Goal: Task Accomplishment & Management: Manage account settings

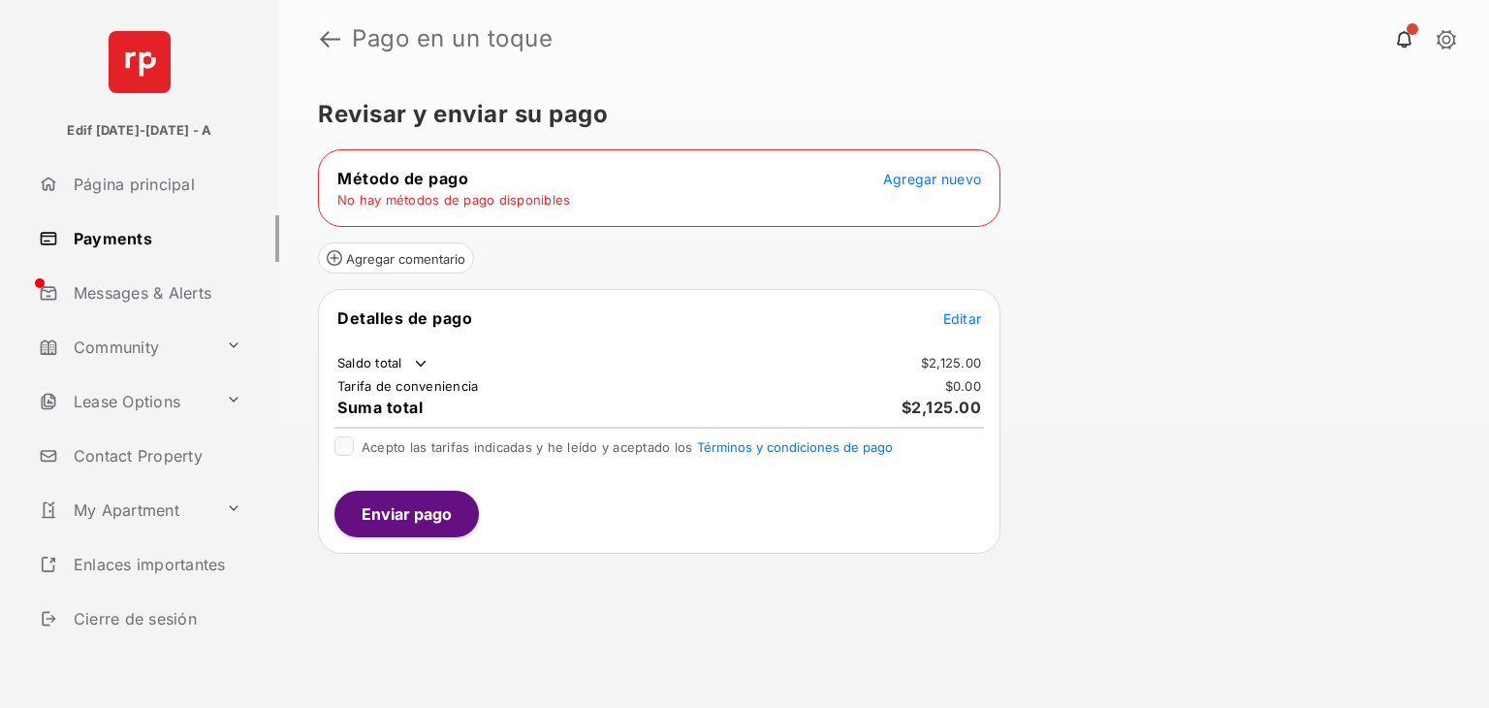
click at [330, 44] on link at bounding box center [330, 39] width 20 height 47
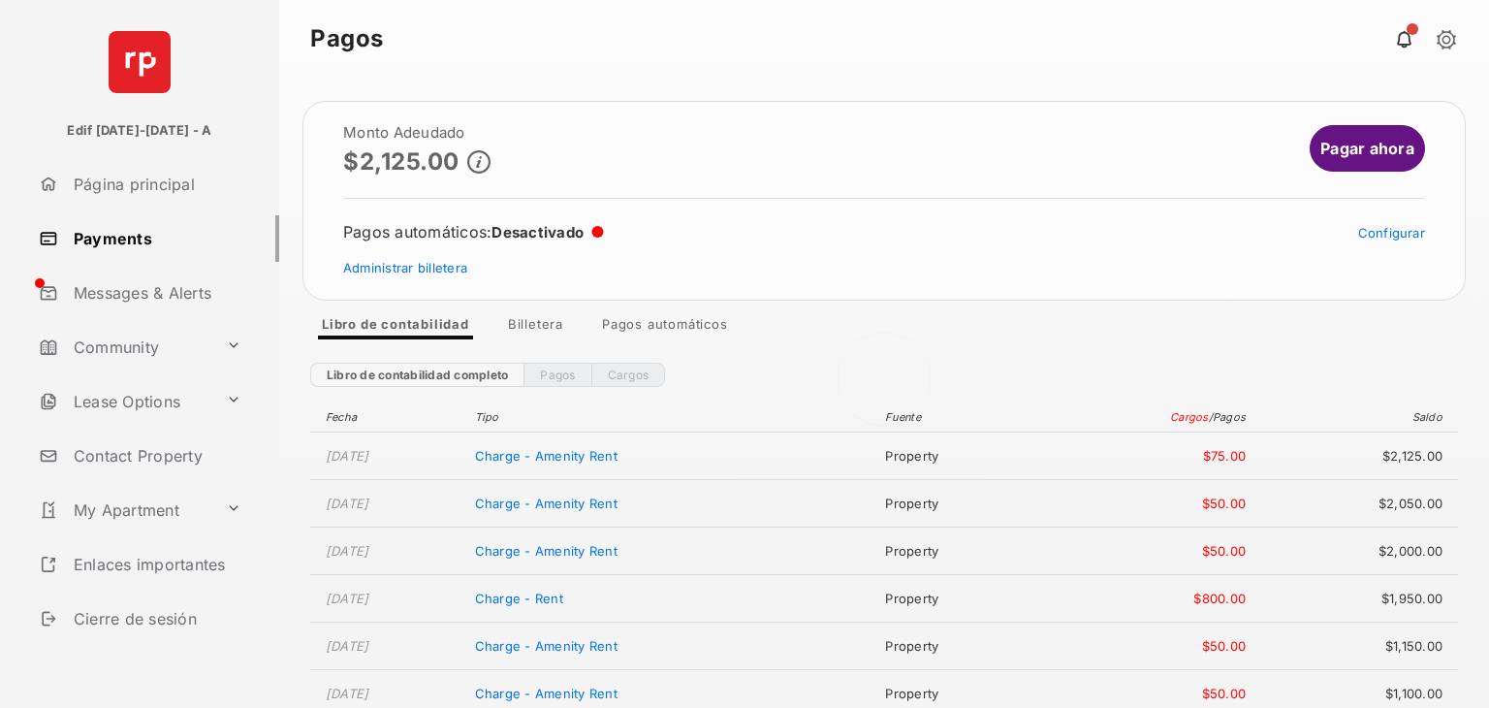
click at [1354, 148] on div at bounding box center [884, 393] width 1210 height 630
click at [1372, 148] on link "Pagar ahora" at bounding box center [1367, 148] width 115 height 47
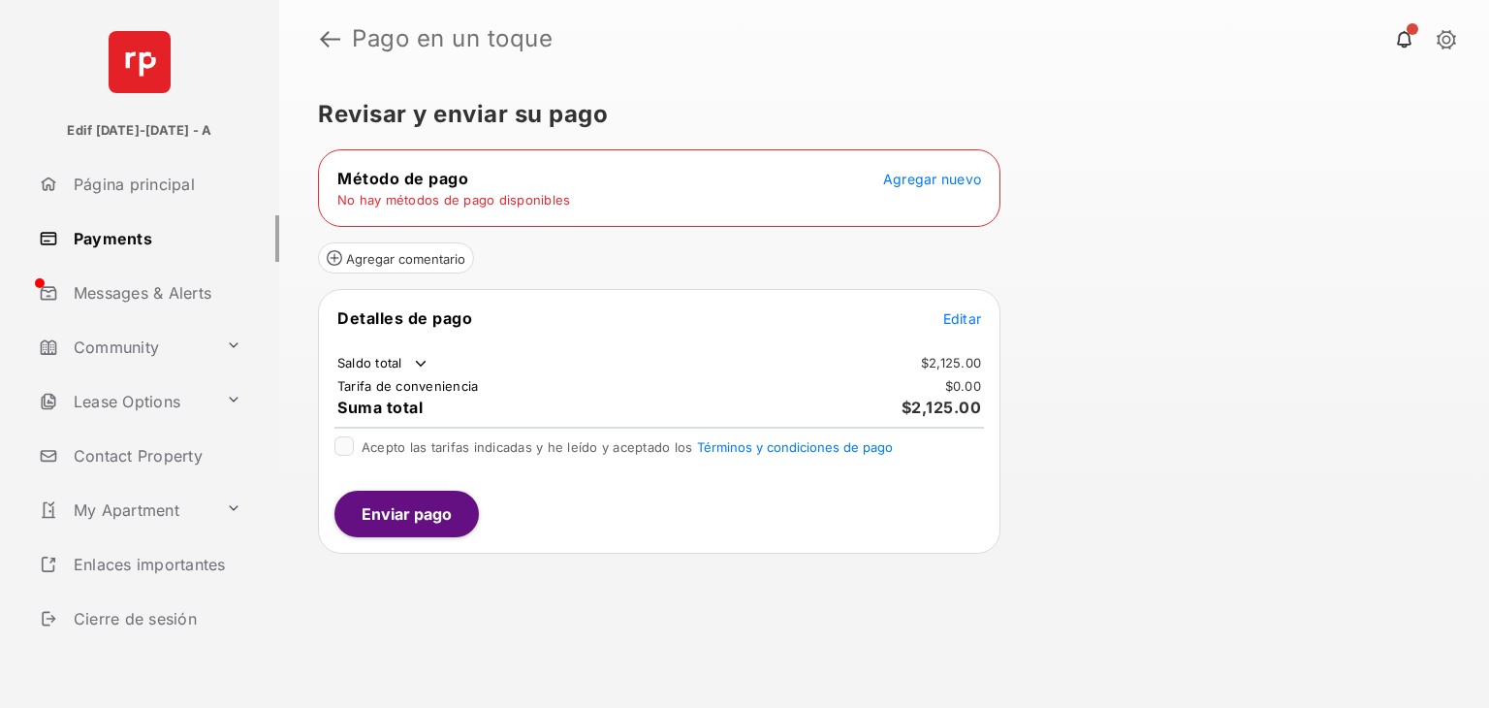
click at [680, 66] on header "Pago en un toque" at bounding box center [884, 39] width 1210 height 78
click at [314, 28] on header "Pago en un toque" at bounding box center [884, 39] width 1210 height 78
click at [325, 32] on link at bounding box center [330, 39] width 20 height 47
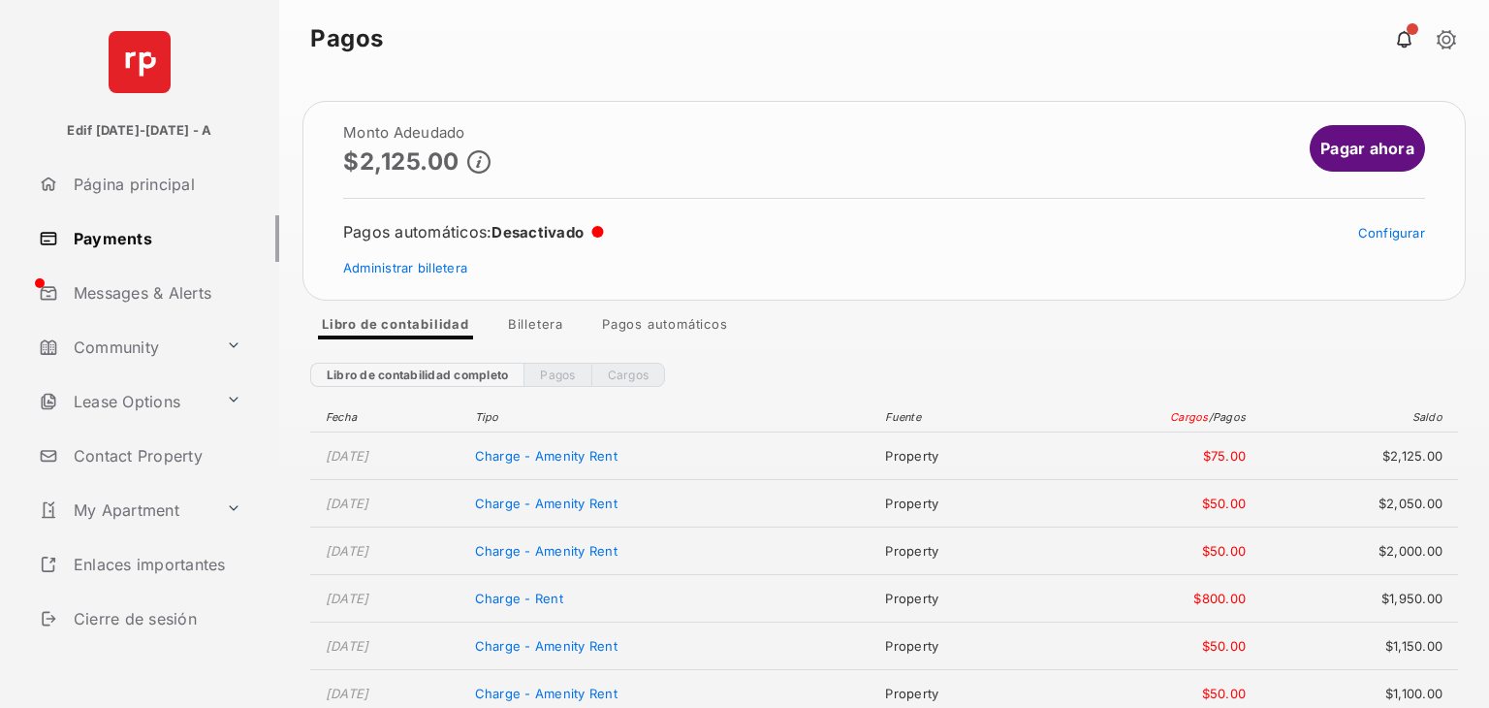
click at [629, 368] on link "Cargos" at bounding box center [628, 375] width 75 height 24
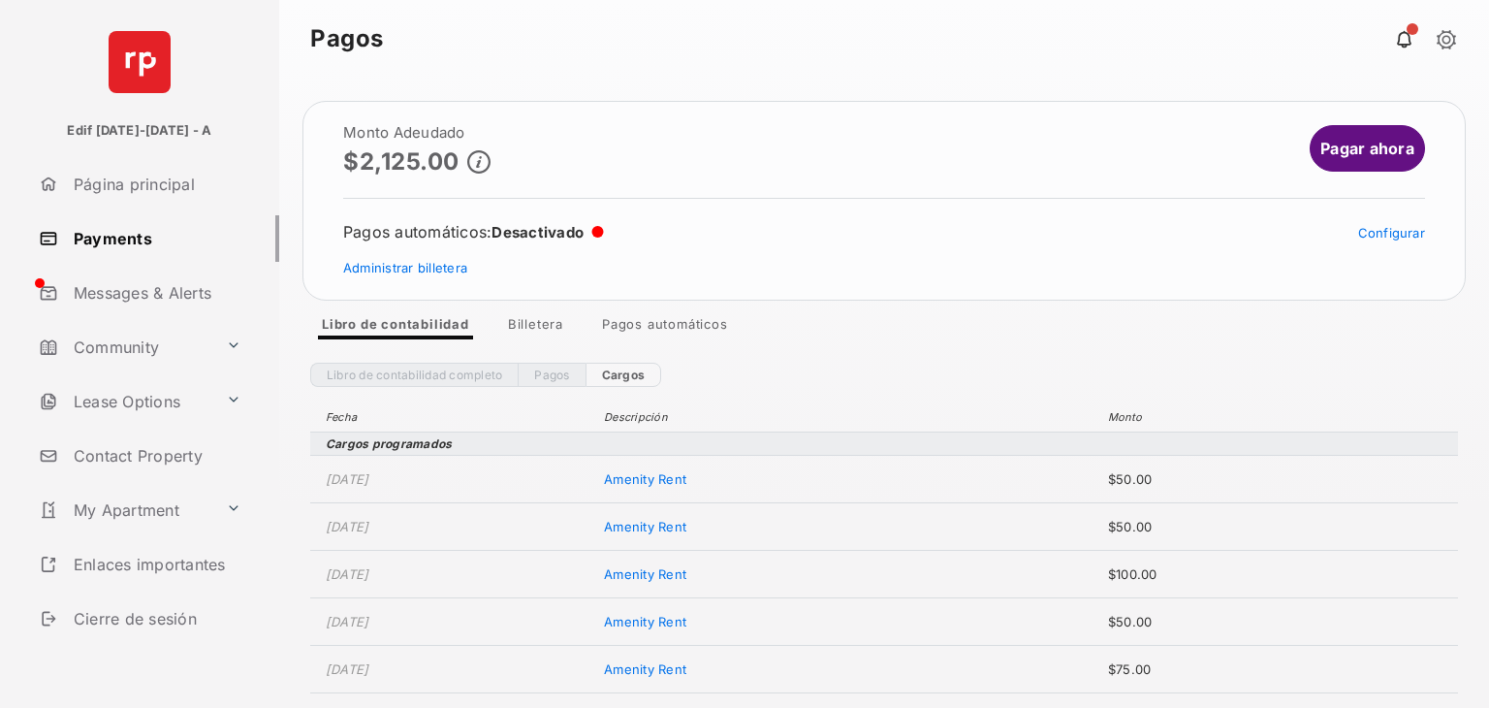
click at [143, 76] on img at bounding box center [140, 62] width 62 height 62
click at [151, 514] on link "My Apartment" at bounding box center [124, 510] width 187 height 47
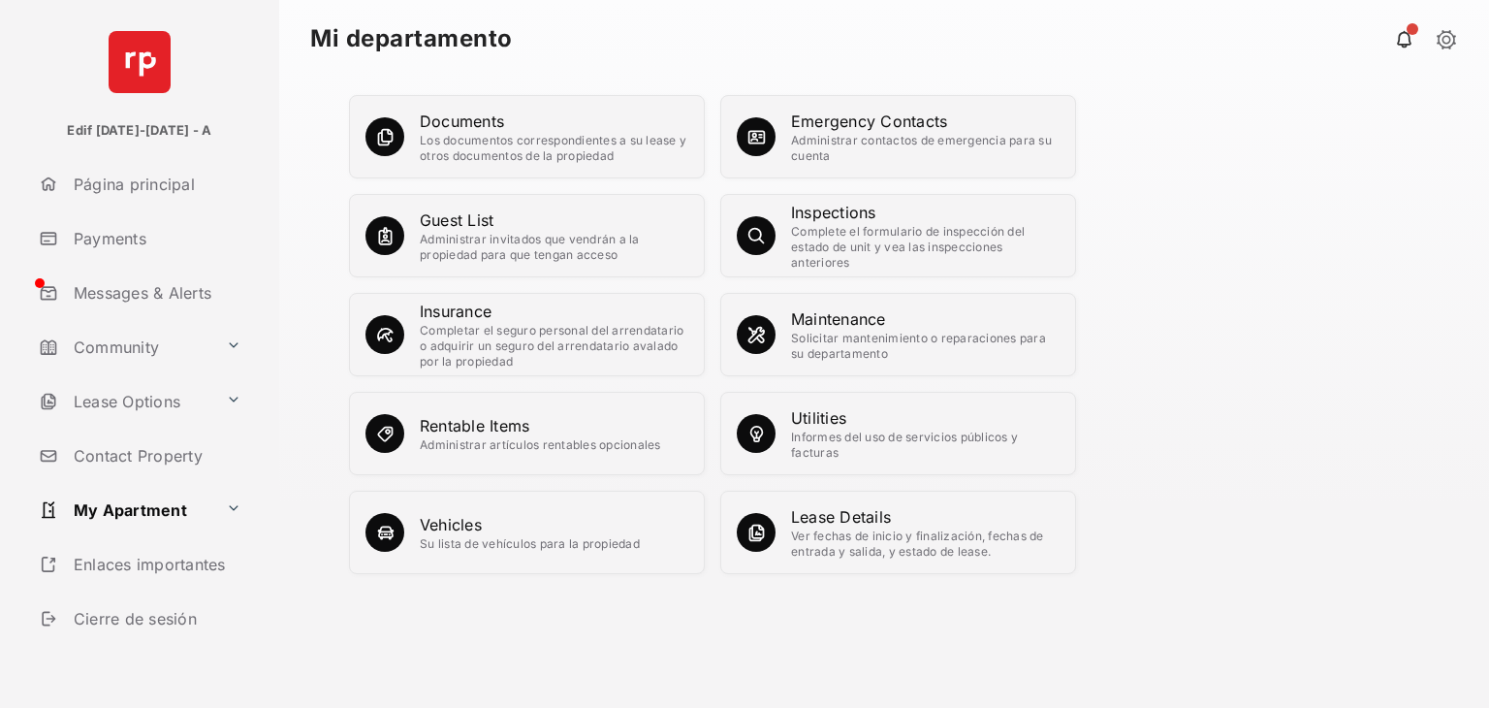
scroll to position [58, 0]
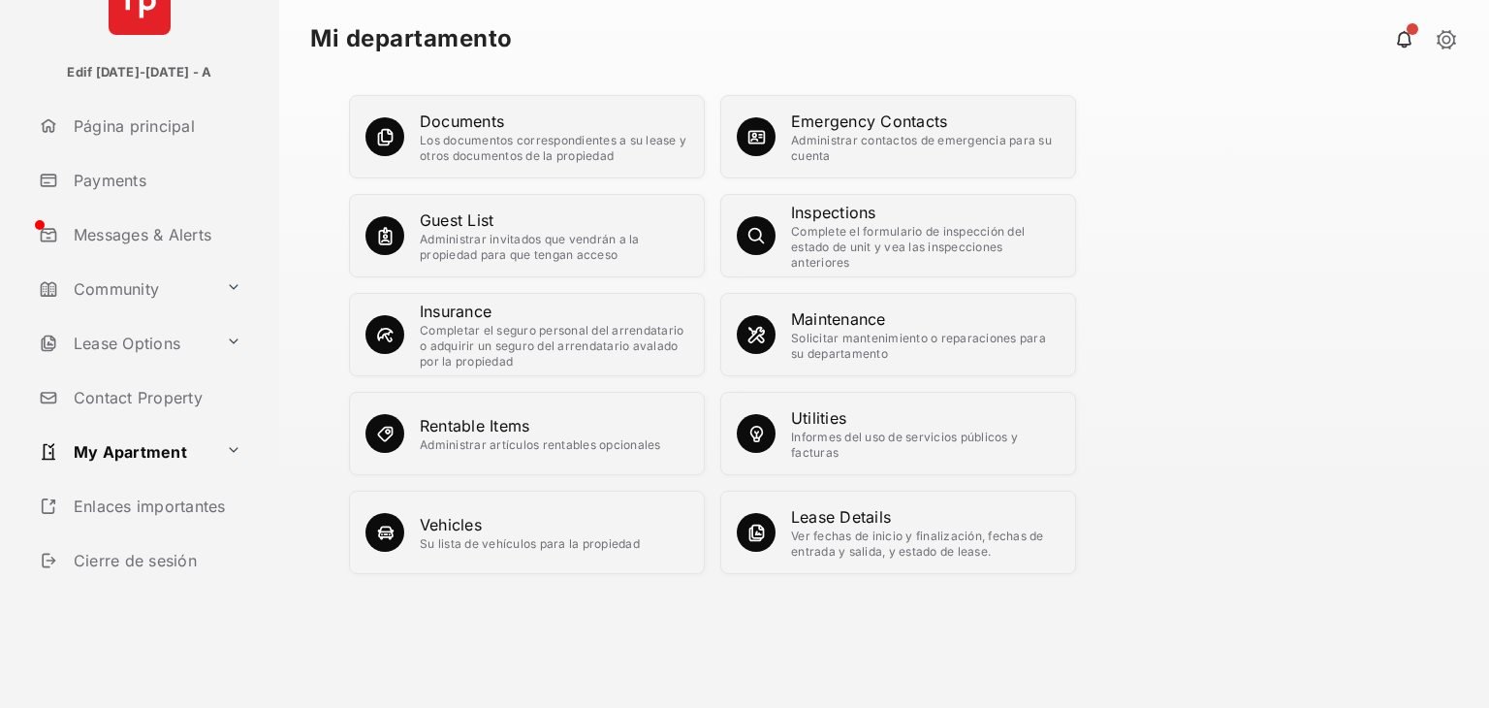
click at [153, 393] on link "Contact Property" at bounding box center [155, 397] width 248 height 47
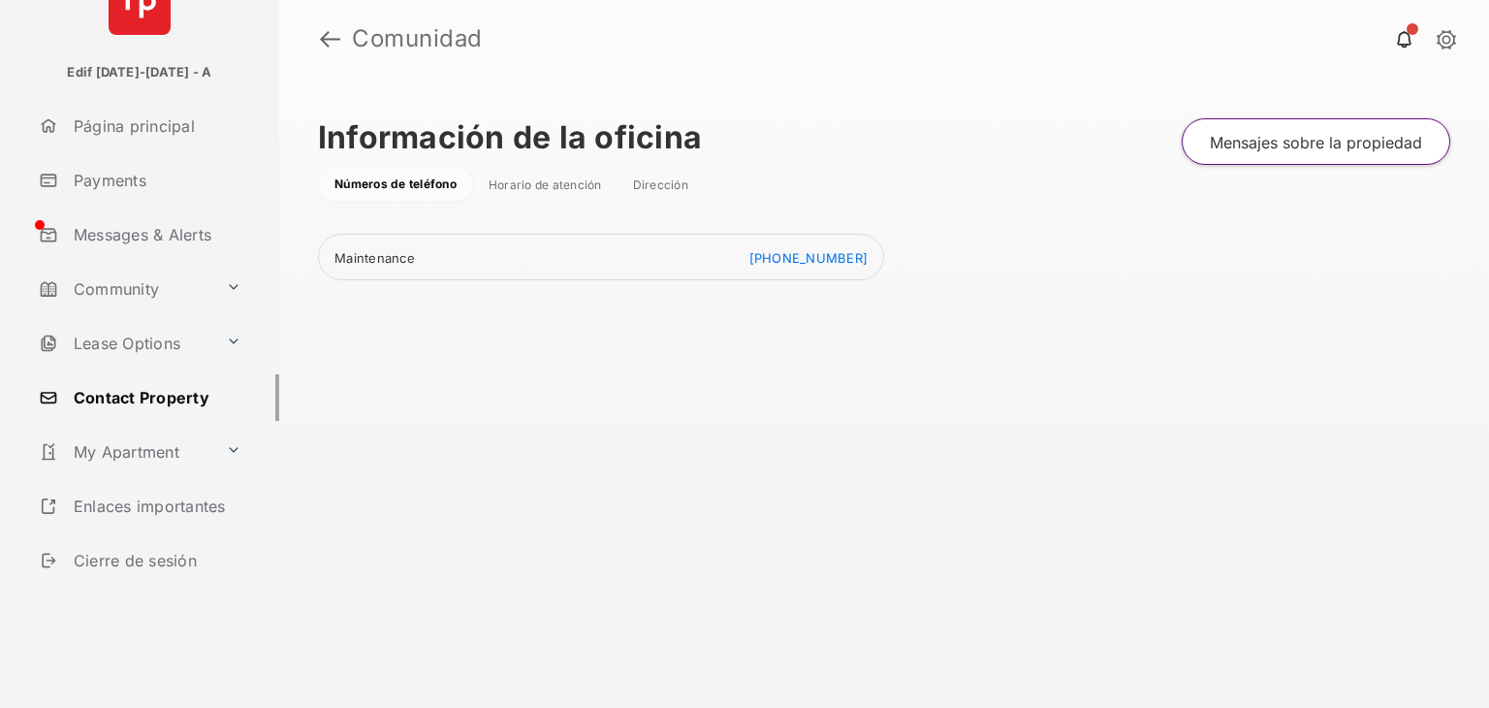
click at [1445, 37] on link at bounding box center [1446, 40] width 19 height 21
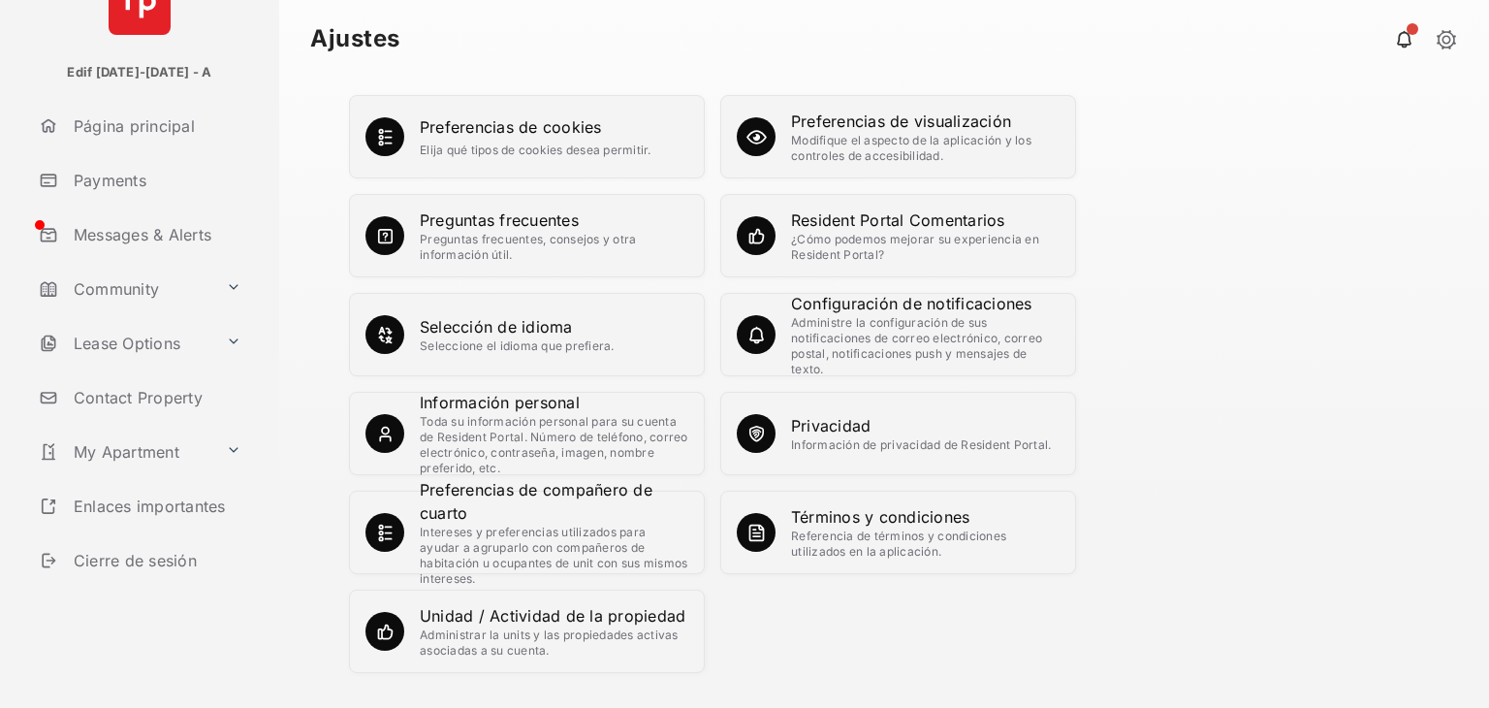
click at [489, 323] on div "Selección de idioma" at bounding box center [517, 326] width 195 height 23
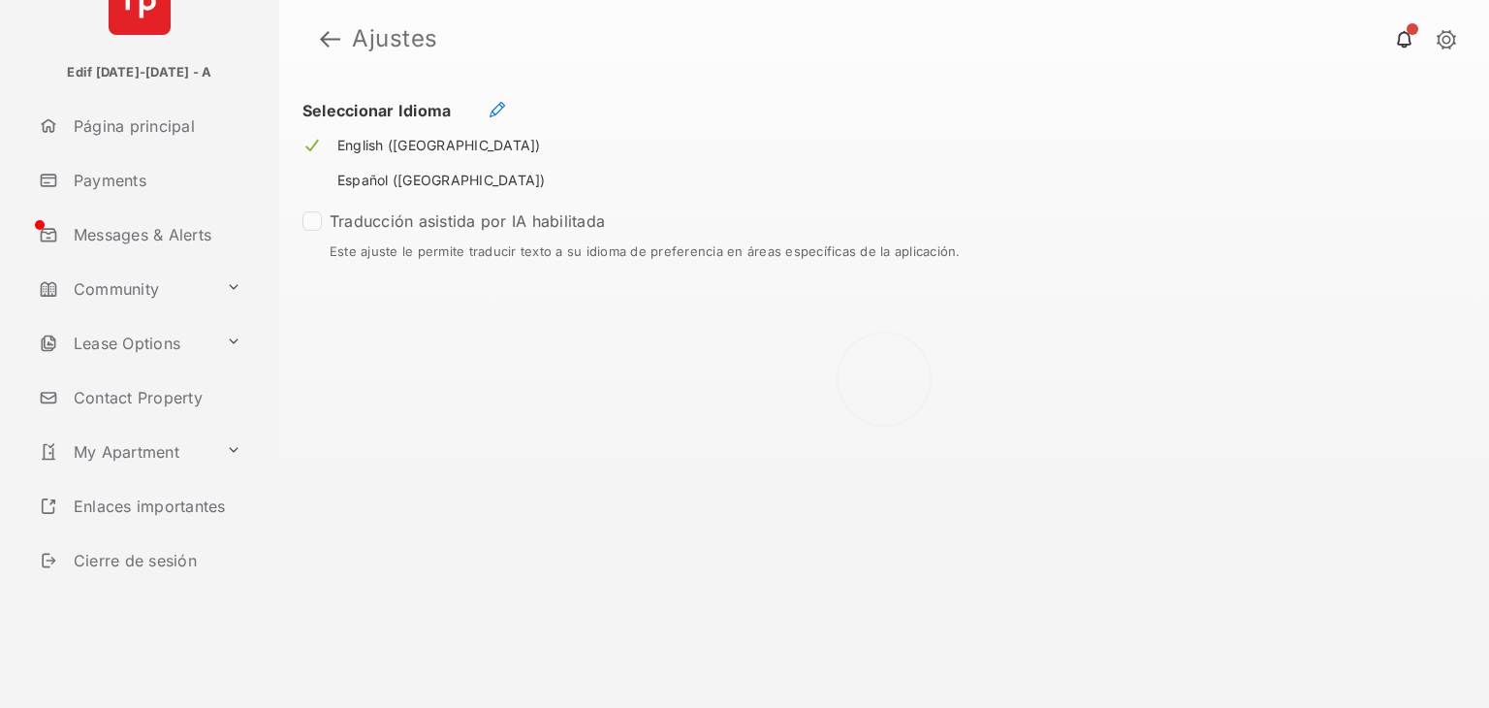
click at [496, 110] on div at bounding box center [884, 393] width 1210 height 630
click at [496, 110] on button at bounding box center [488, 111] width 45 height 20
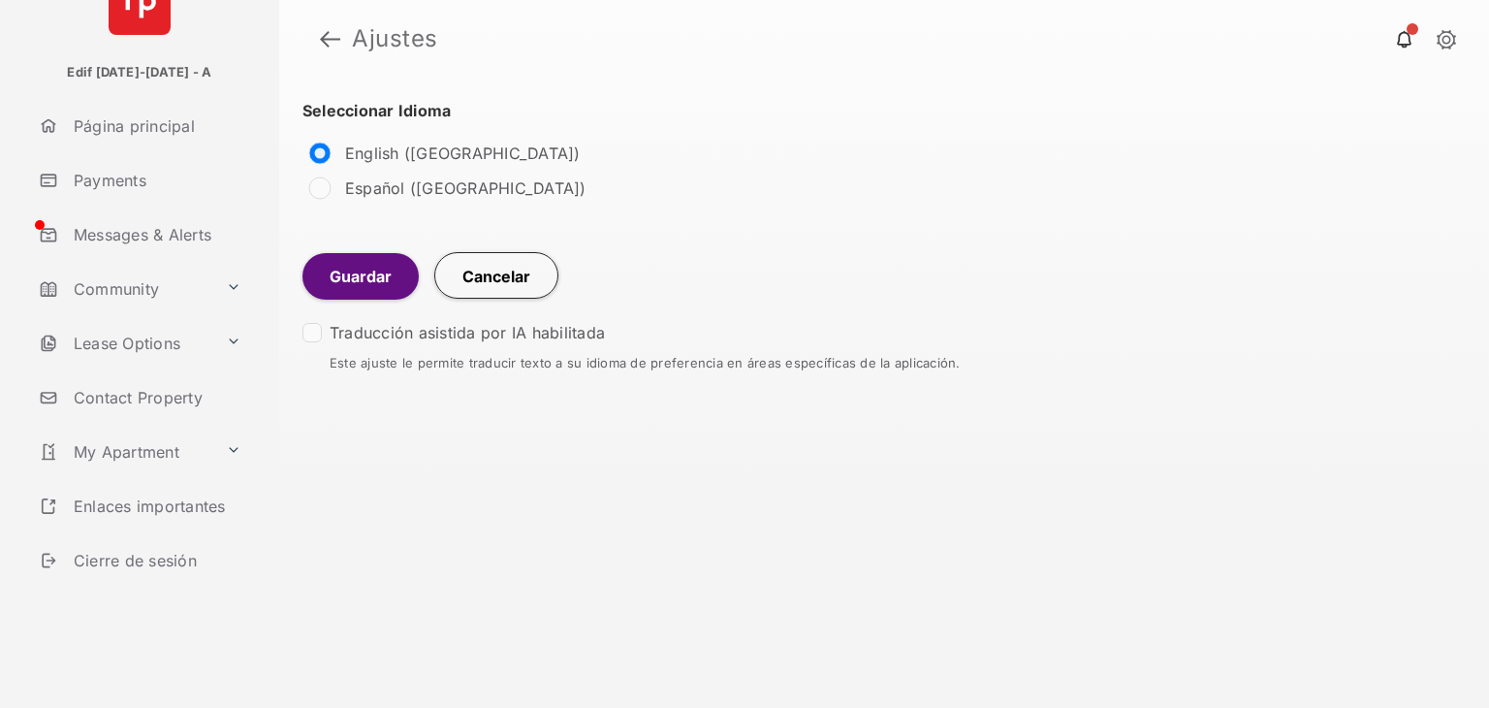
click at [314, 200] on div "Español ([GEOGRAPHIC_DATA])" at bounding box center [593, 188] width 582 height 35
click at [346, 295] on button "Guardar" at bounding box center [360, 276] width 116 height 47
